Goal: Task Accomplishment & Management: Use online tool/utility

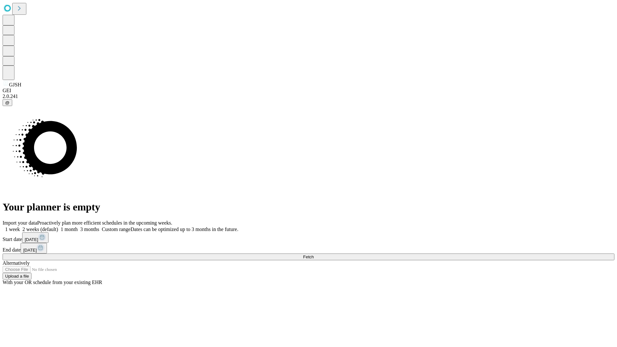
click at [314, 255] on span "Fetch" at bounding box center [308, 257] width 11 height 5
